Goal: Task Accomplishment & Management: Complete application form

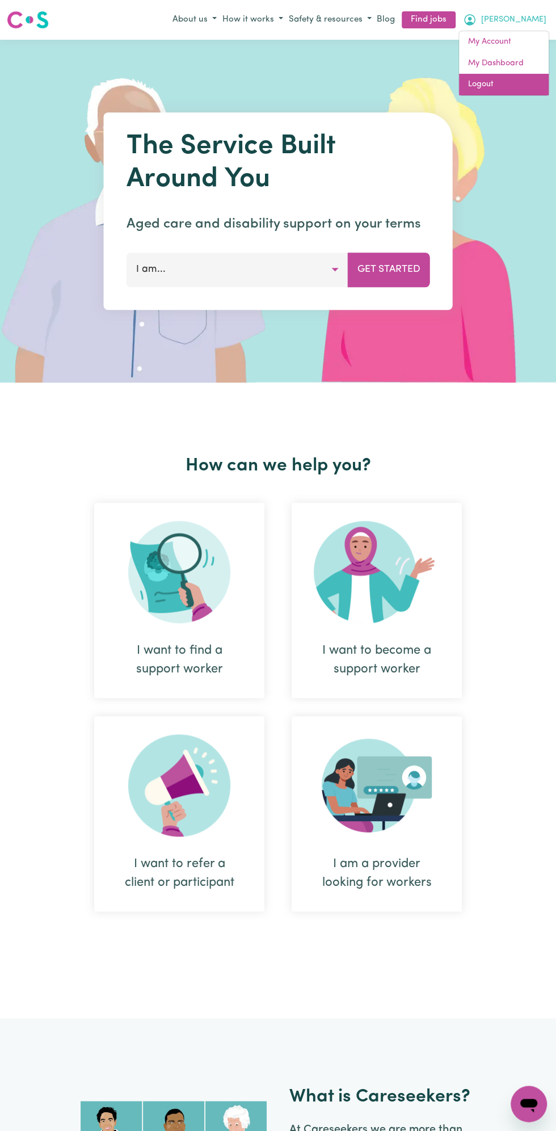
click at [517, 77] on link "Logout" at bounding box center [504, 85] width 90 height 22
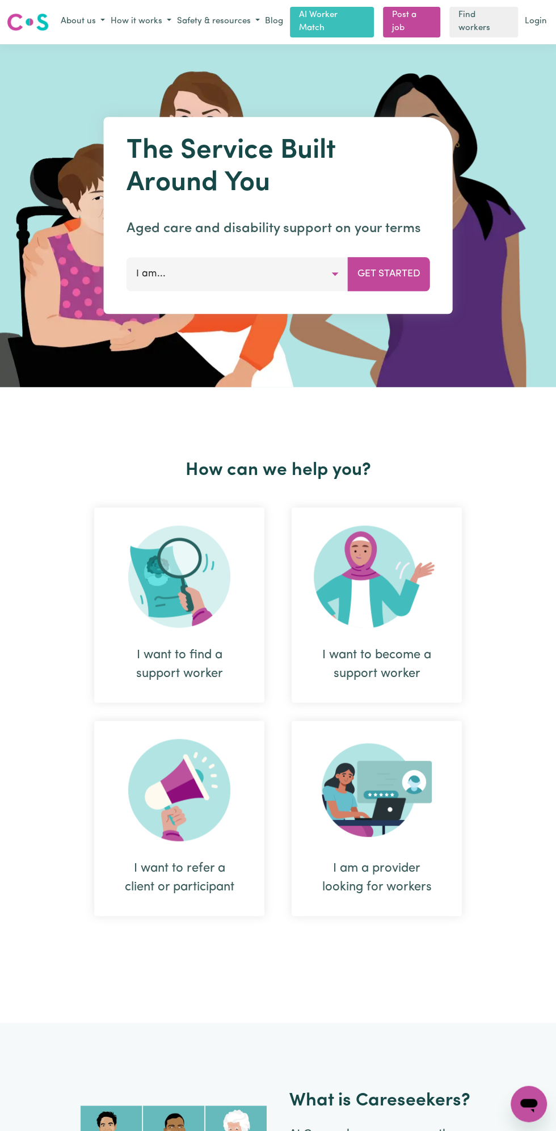
click at [541, 24] on link "Login" at bounding box center [536, 22] width 27 height 18
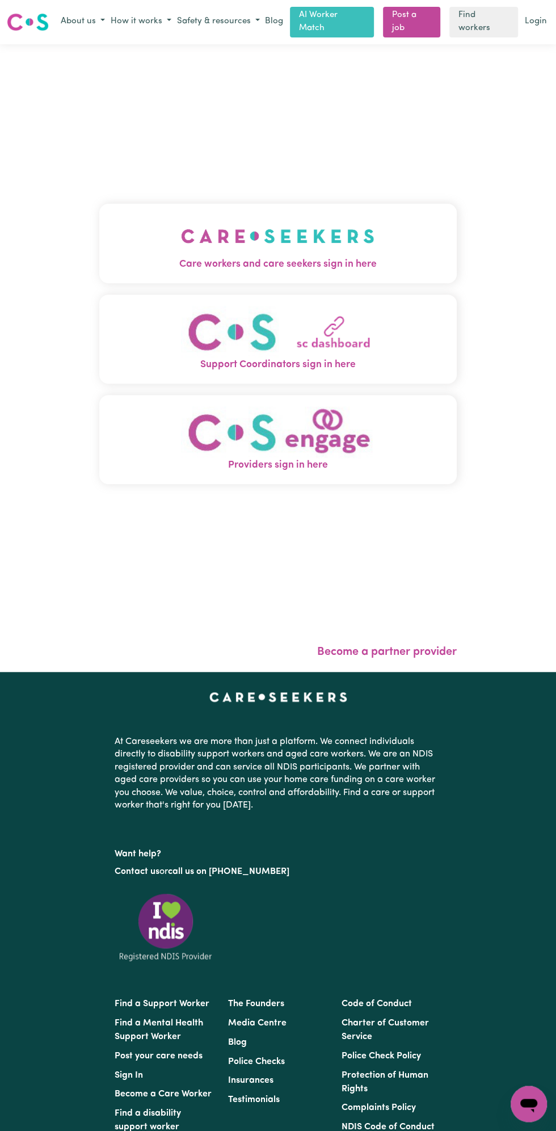
click at [539, 19] on link "Login" at bounding box center [536, 22] width 27 height 18
click at [309, 251] on img "Care workers and care seekers sign in here" at bounding box center [278, 236] width 194 height 42
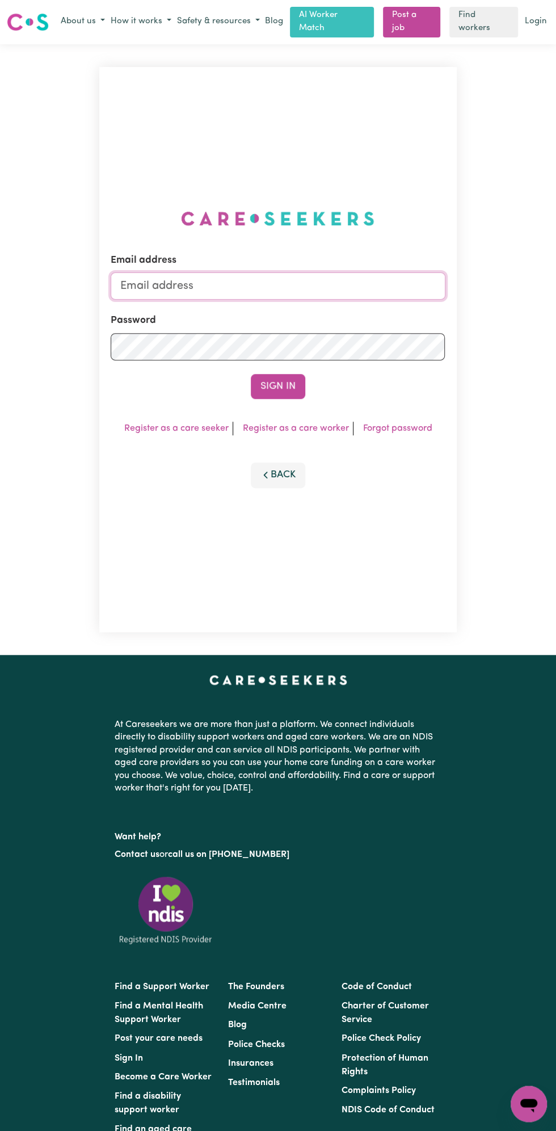
click at [164, 285] on input "Email address" at bounding box center [278, 285] width 334 height 27
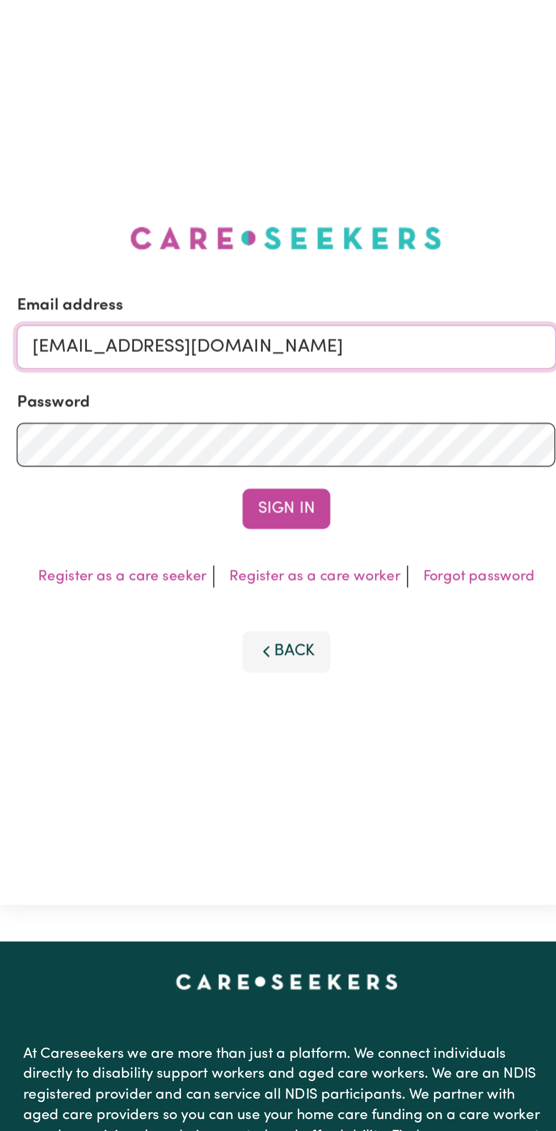
type input "[EMAIL_ADDRESS][DOMAIN_NAME]"
click at [291, 384] on button "Sign In" at bounding box center [278, 386] width 54 height 25
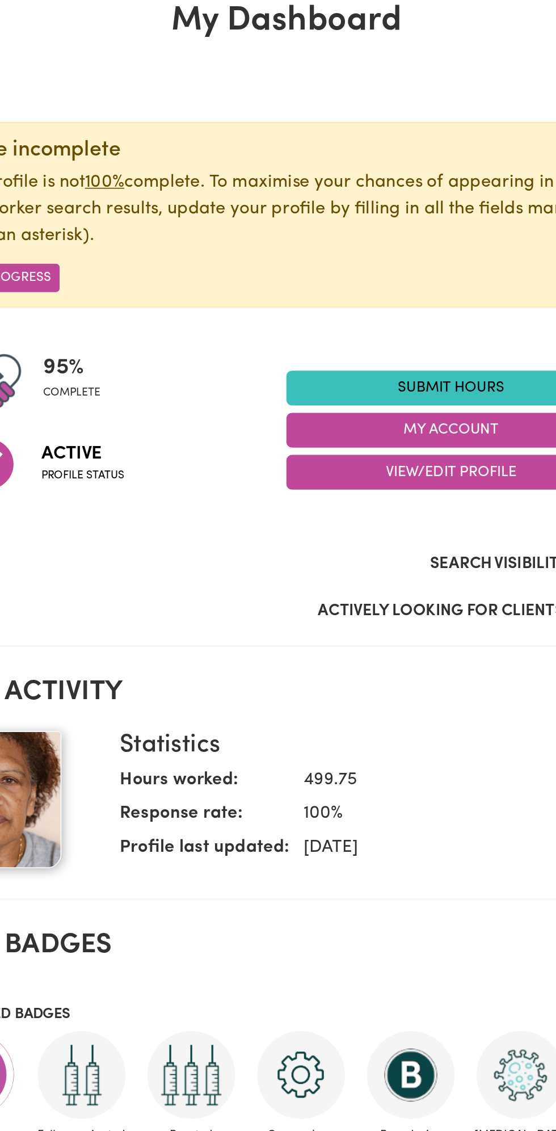
click at [378, 312] on link "Submit Hours" at bounding box center [380, 312] width 204 height 22
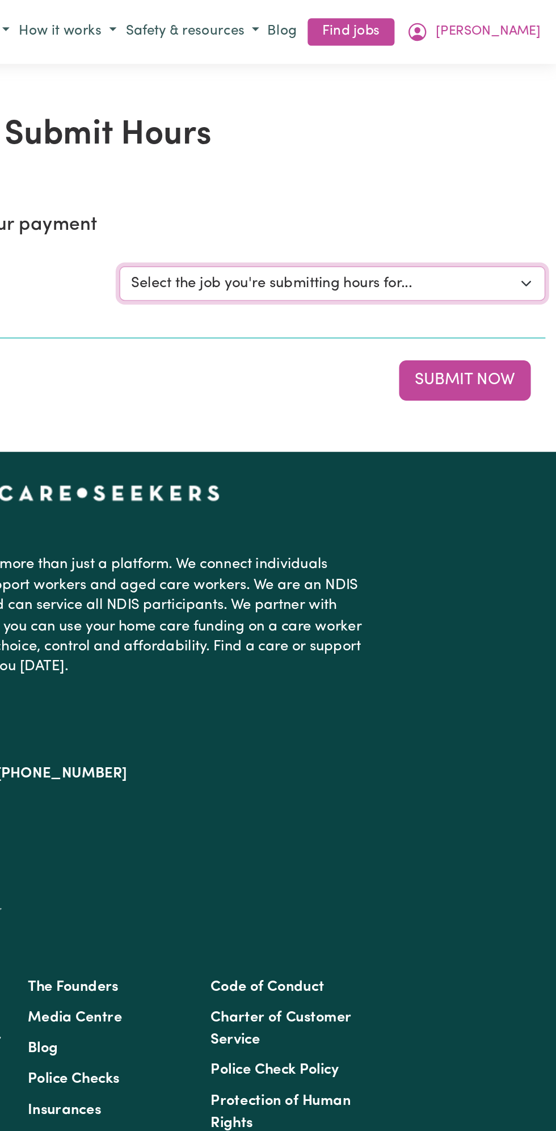
click at [430, 176] on select "Select the job you're submitting hours for... [Vartouhie ([PERSON_NAME]) [PERSO…" at bounding box center [417, 176] width 265 height 22
select select "13810"
click at [285, 165] on select "Select the job you're submitting hours for... [Vartouhie ([PERSON_NAME]) [PERSO…" at bounding box center [417, 176] width 265 height 22
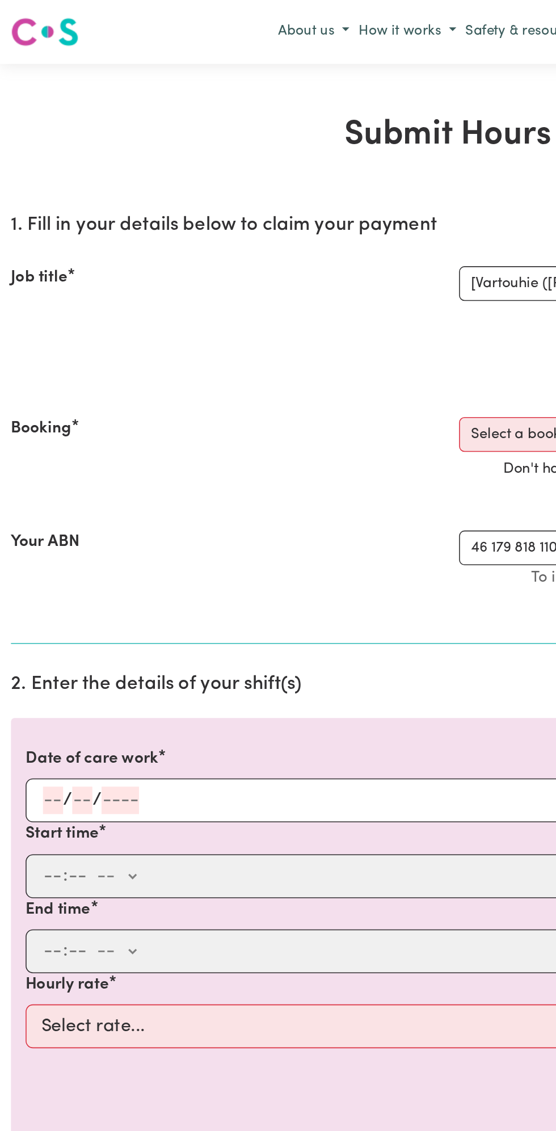
click at [49, 496] on input "number" at bounding box center [51, 496] width 12 height 17
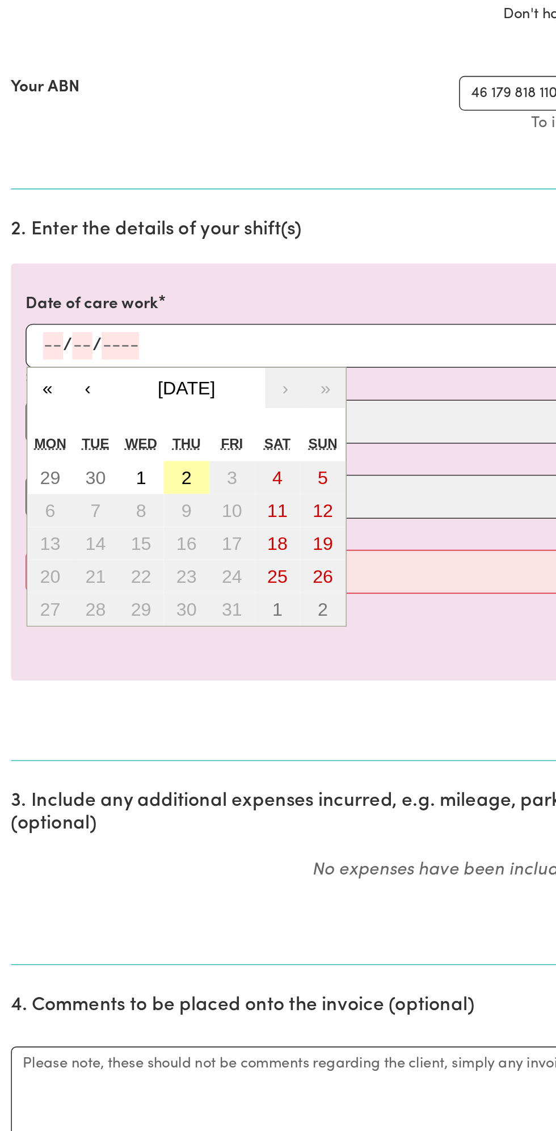
click at [120, 574] on button "2" at bounding box center [116, 578] width 28 height 20
type input "[DATE]"
type input "2"
type input "10"
type input "2025"
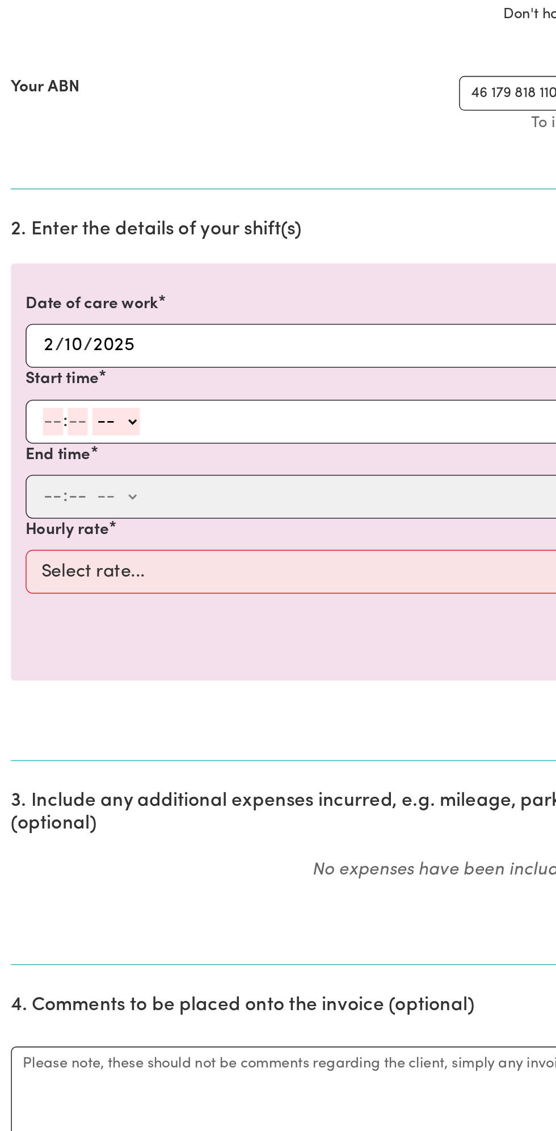
click at [28, 545] on input "number" at bounding box center [33, 543] width 12 height 17
type input "12"
type input "0"
click at [86, 542] on select "-- am pm" at bounding box center [74, 543] width 30 height 17
select select "pm"
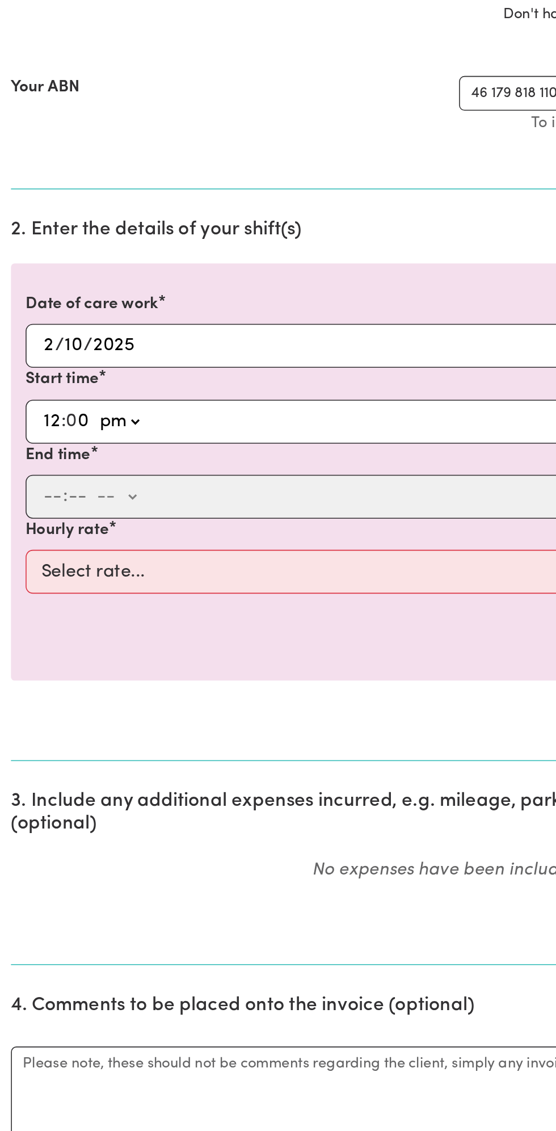
click at [59, 535] on select "-- am pm" at bounding box center [74, 543] width 30 height 17
type input "12:00"
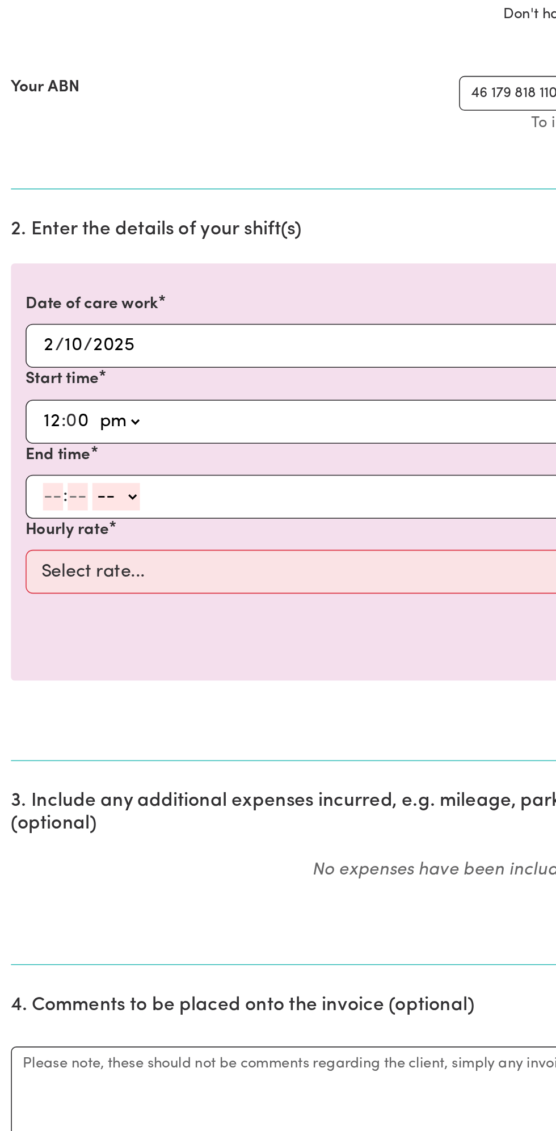
click at [30, 591] on input "number" at bounding box center [33, 590] width 12 height 17
type input "1"
click at [43, 590] on input "number" at bounding box center [43, 590] width 12 height 17
type input "0"
click at [83, 591] on select "-- am pm" at bounding box center [70, 590] width 30 height 17
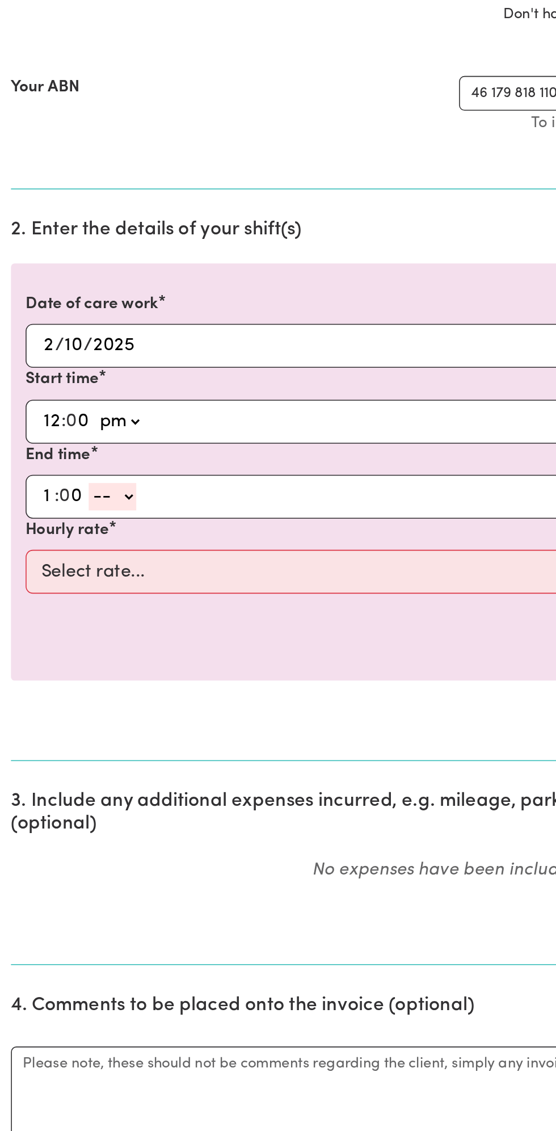
select select "pm"
click at [55, 582] on select "-- am pm" at bounding box center [70, 590] width 30 height 17
type input "13:00"
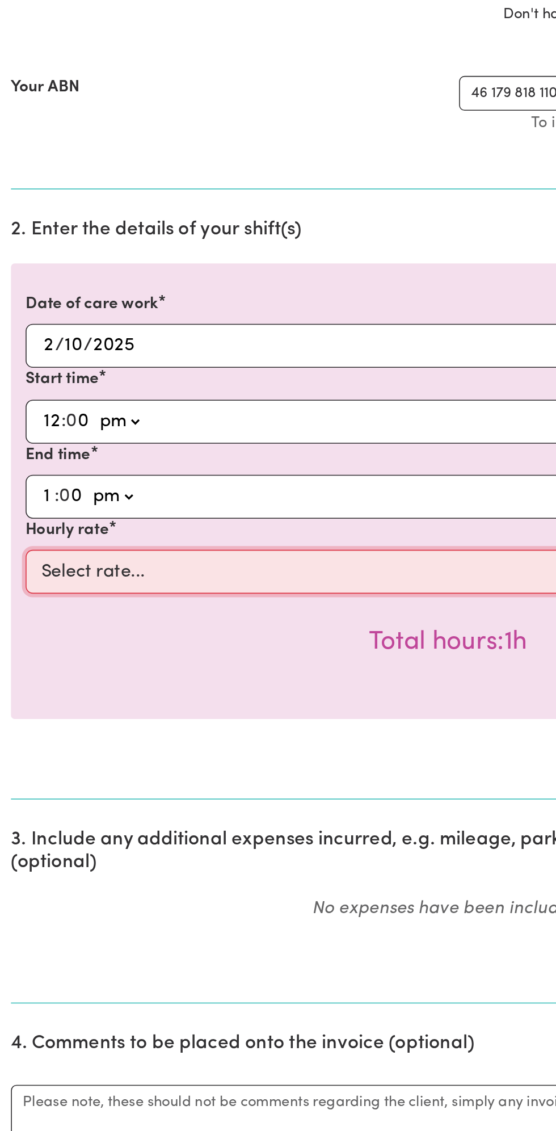
click at [125, 642] on select "Select rate... $49.00 (Weekday) $60.00 ([DATE])" at bounding box center [278, 636] width 524 height 27
select select "49-Weekday"
click at [16, 623] on select "Select rate... $49.00 (Weekday) $60.00 ([DATE])" at bounding box center [278, 636] width 524 height 27
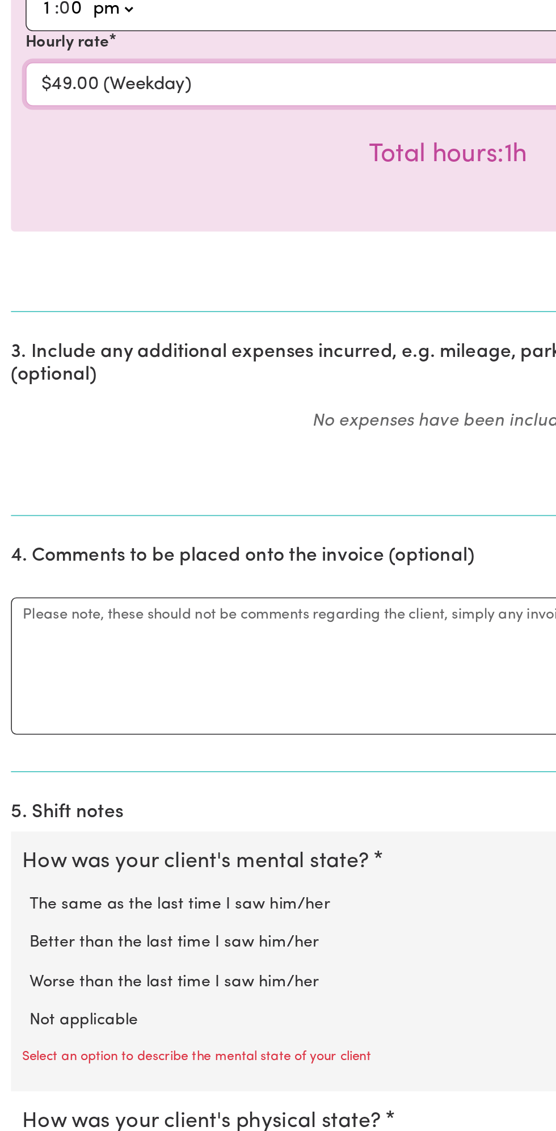
scroll to position [157, 0]
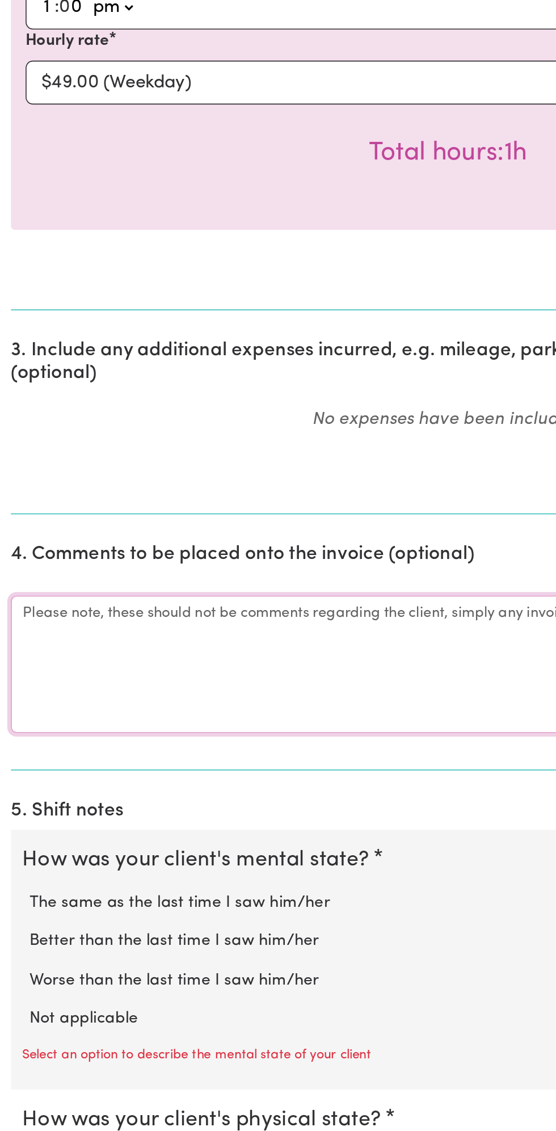
click at [74, 831] on textarea "Comments" at bounding box center [278, 841] width 543 height 85
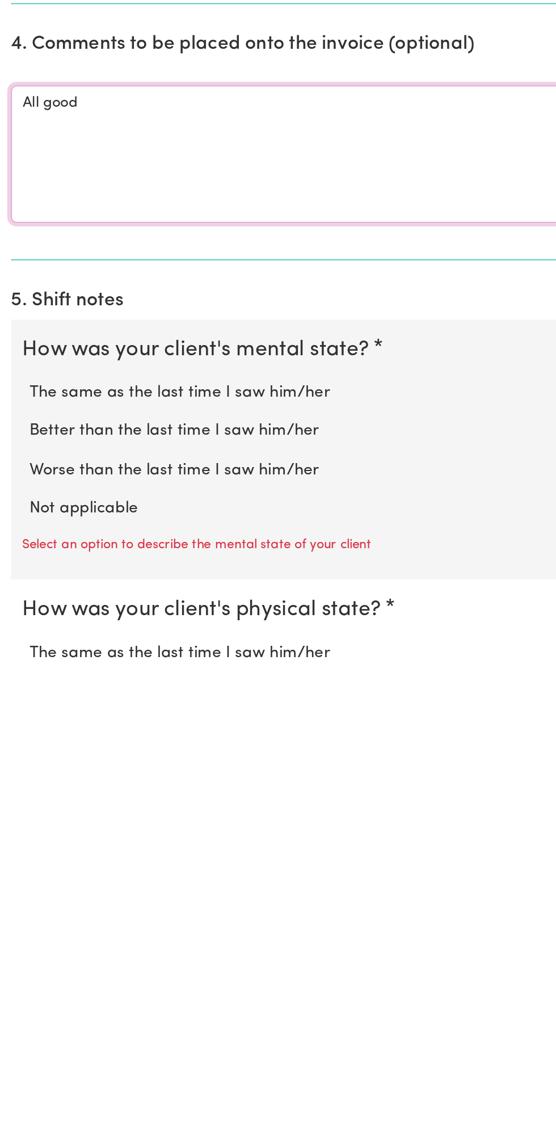
scroll to position [206, 0]
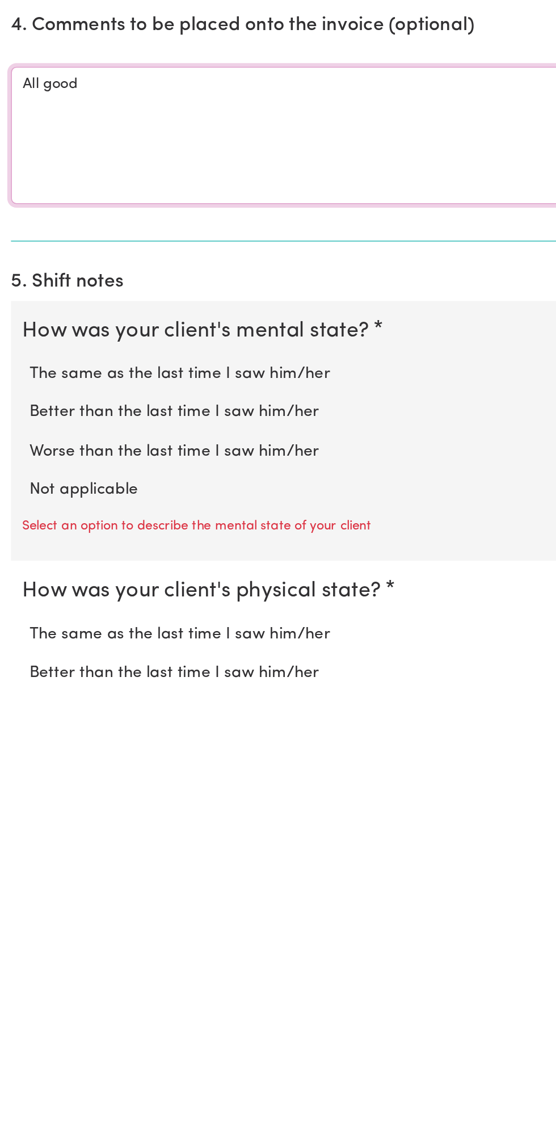
type textarea "All good"
click at [68, 1005] on label "Not applicable" at bounding box center [278, 1012] width 520 height 15
click at [18, 1005] on input "Not applicable" at bounding box center [18, 1004] width 1 height 1
radio input "true"
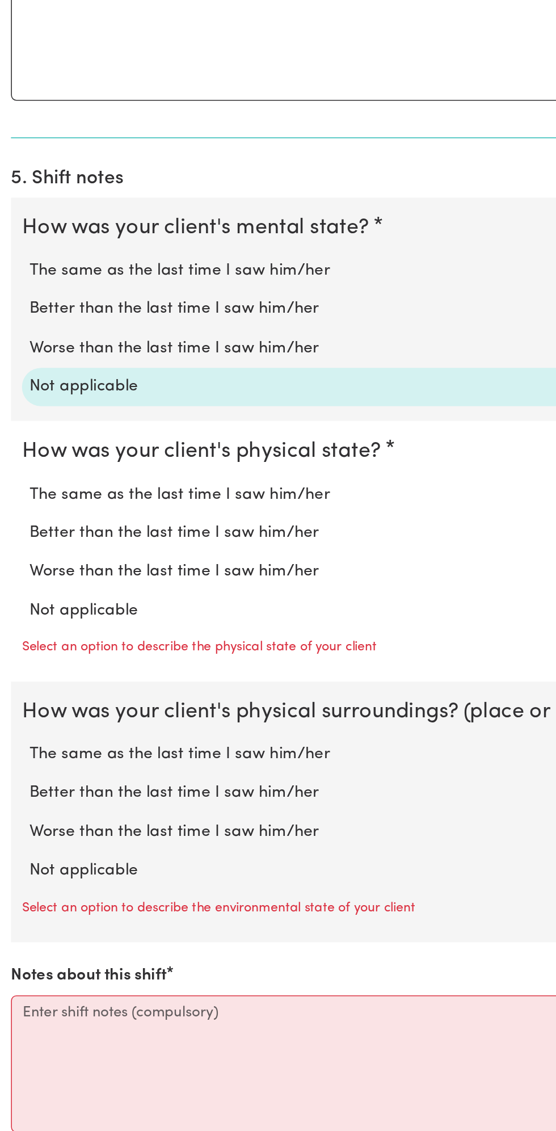
scroll to position [556, 0]
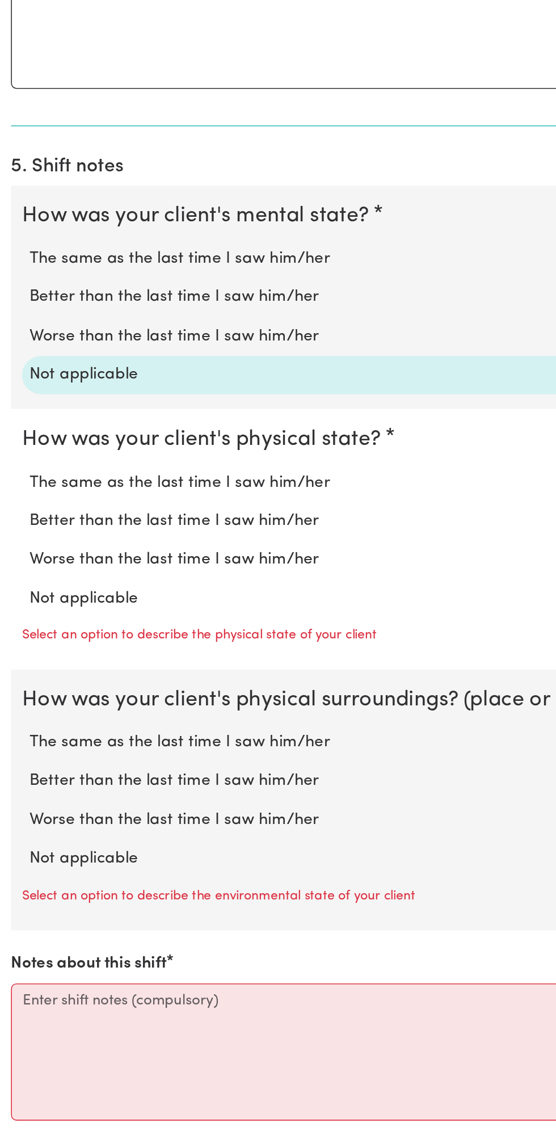
click at [73, 795] on label "Not applicable" at bounding box center [278, 801] width 520 height 15
click at [18, 794] on input "Not applicable" at bounding box center [18, 793] width 1 height 1
radio input "true"
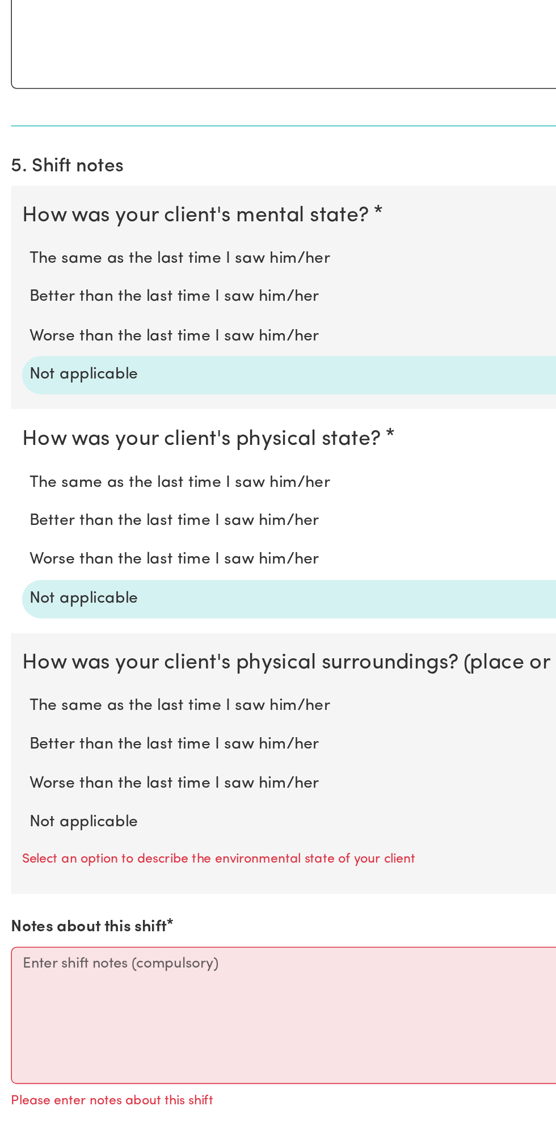
click at [79, 940] on label "Not applicable" at bounding box center [278, 939] width 520 height 15
click at [18, 932] on input "Not applicable" at bounding box center [18, 931] width 1 height 1
radio input "true"
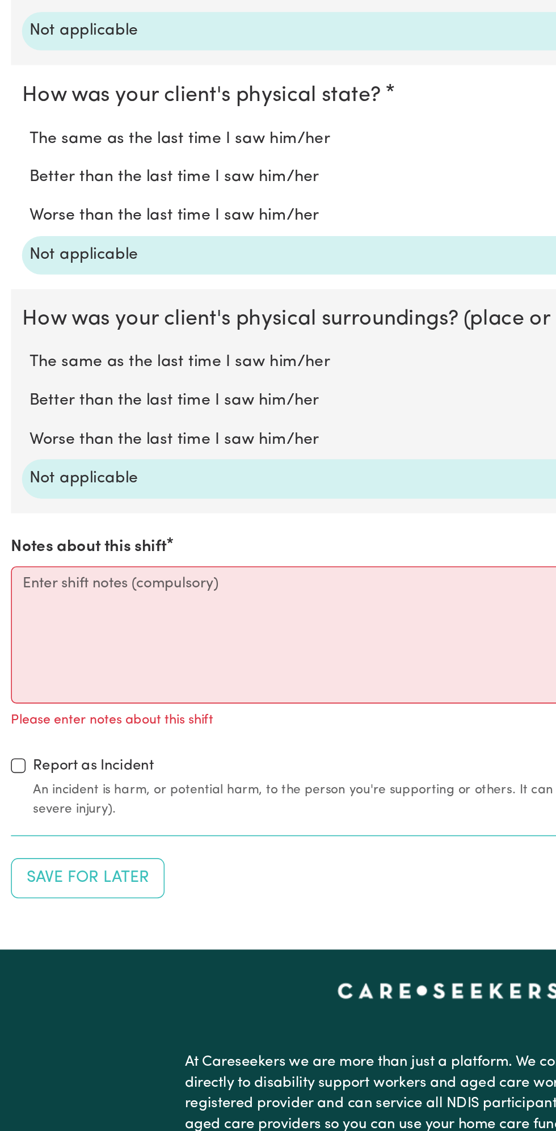
scroll to position [779, 0]
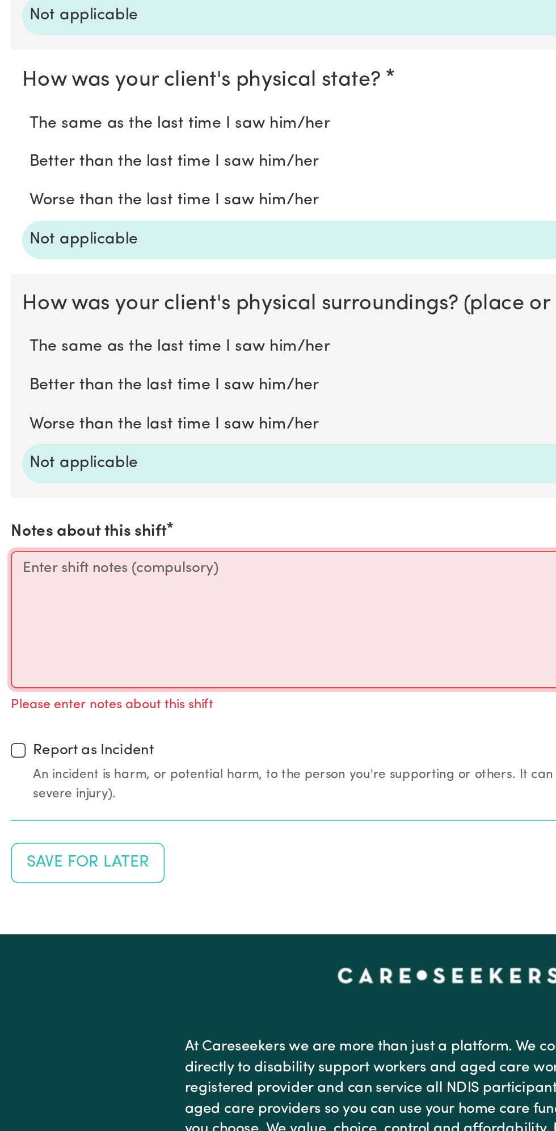
click at [184, 780] on textarea "Notes about this shift" at bounding box center [278, 813] width 543 height 85
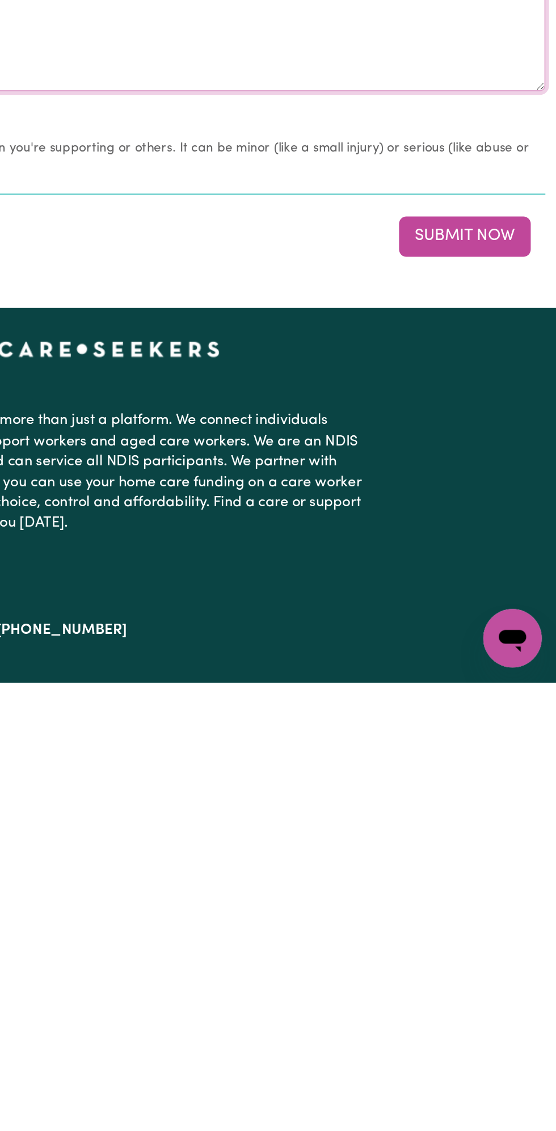
type textarea "Nothing changes all good"
click at [516, 847] on button "Submit Now" at bounding box center [500, 854] width 82 height 25
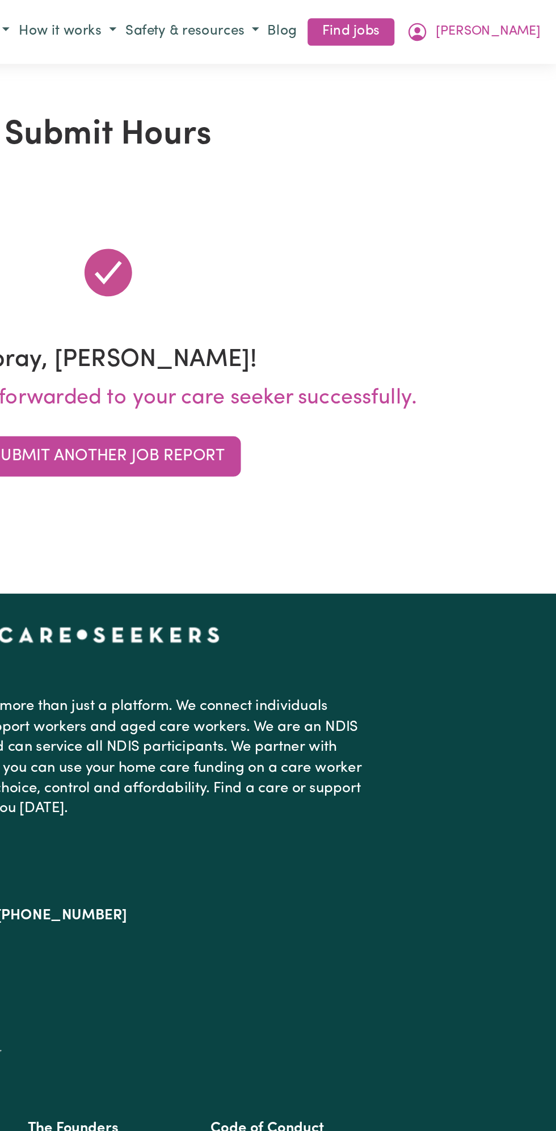
scroll to position [0, 0]
